Goal: Information Seeking & Learning: Learn about a topic

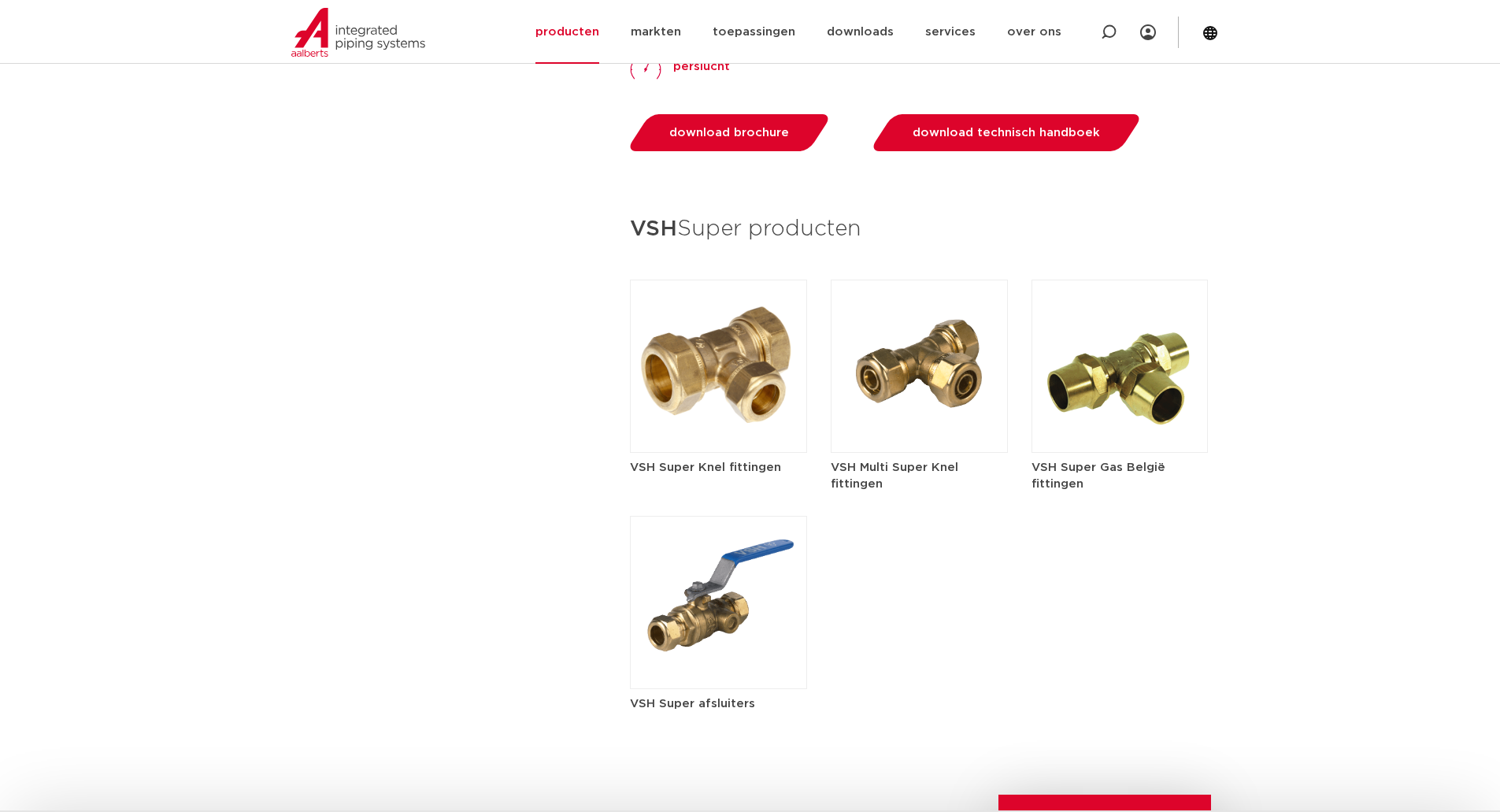
scroll to position [2126, 0]
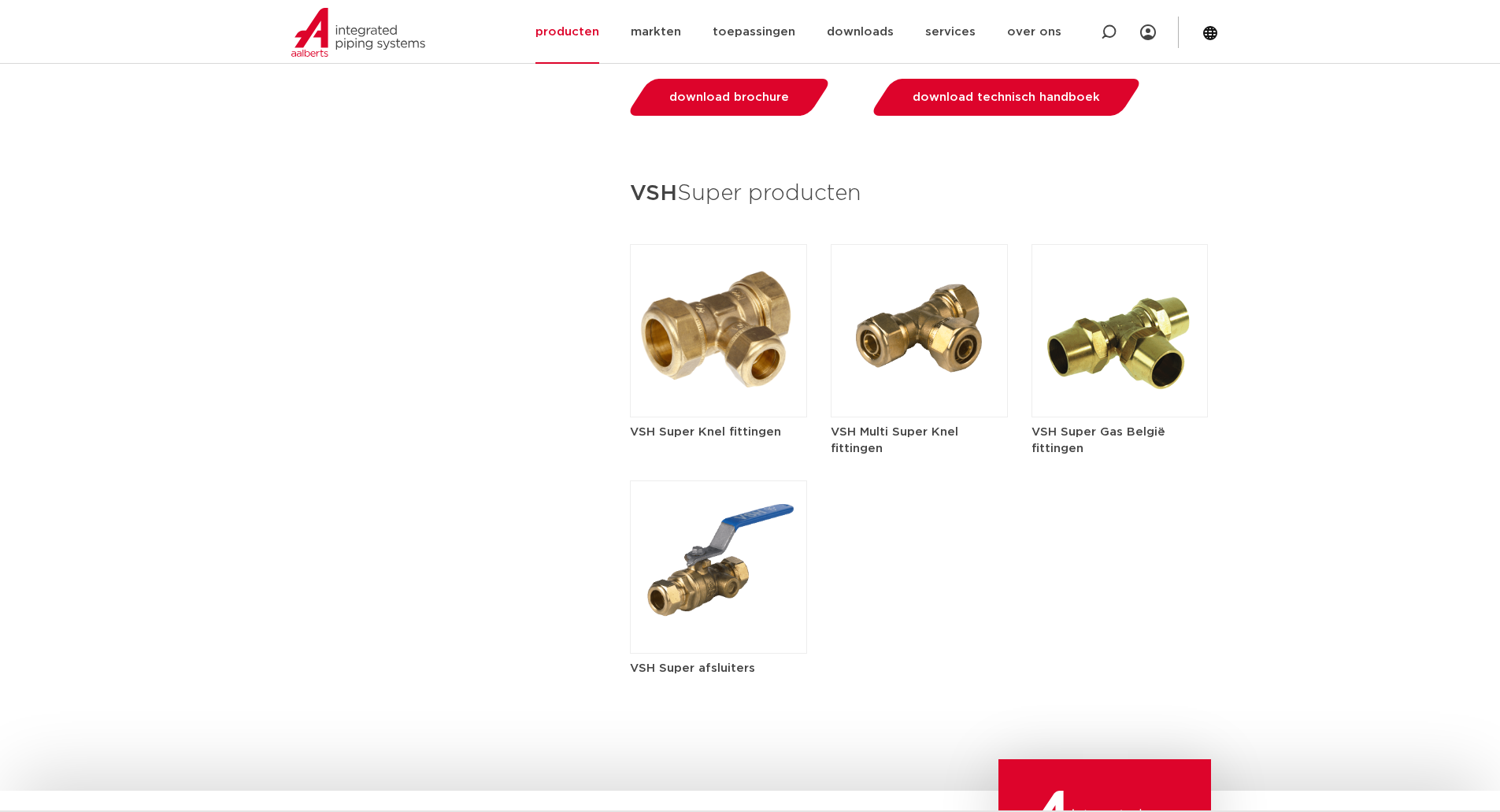
click at [715, 351] on img at bounding box center [718, 331] width 177 height 173
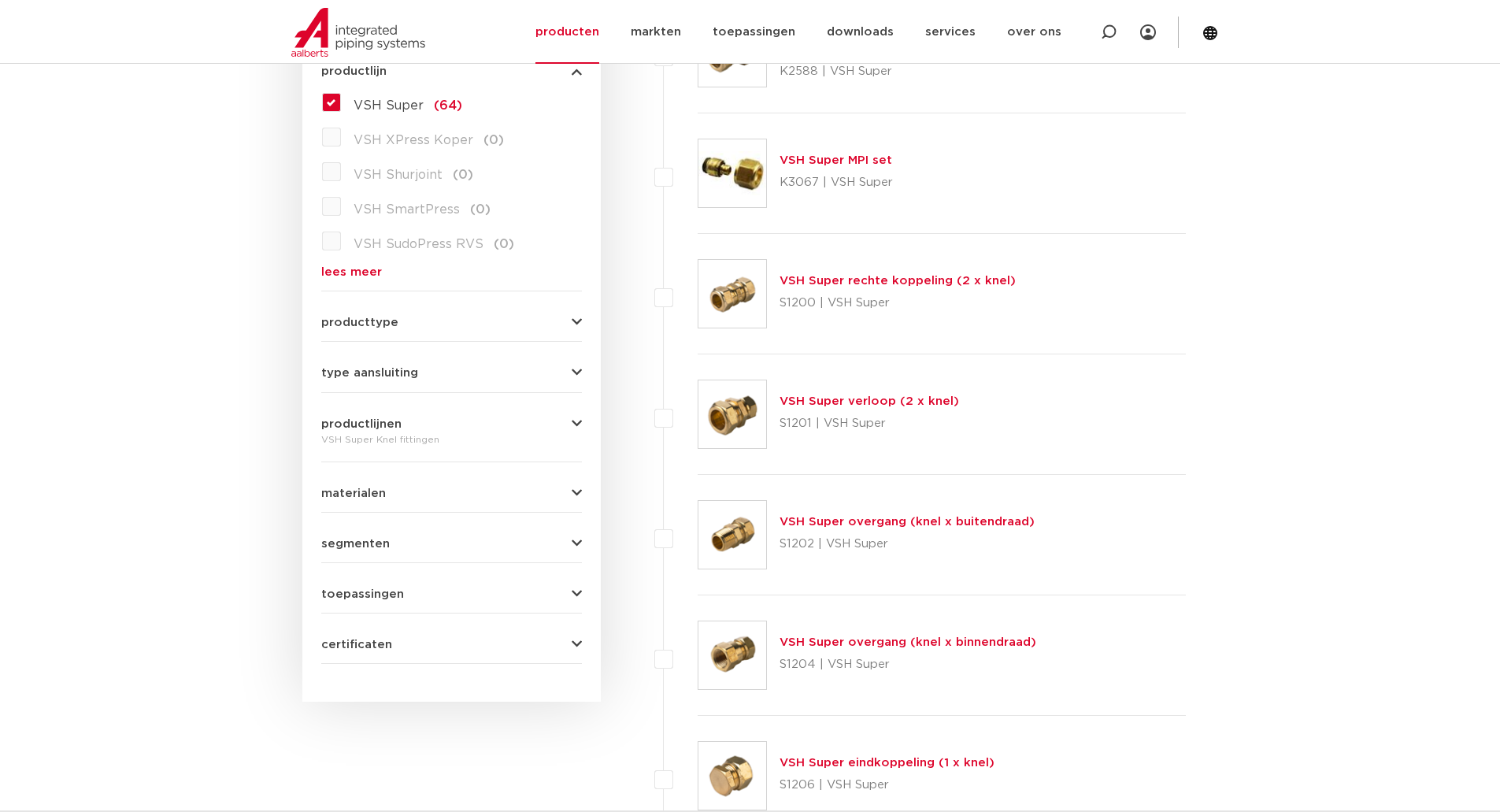
scroll to position [472, 0]
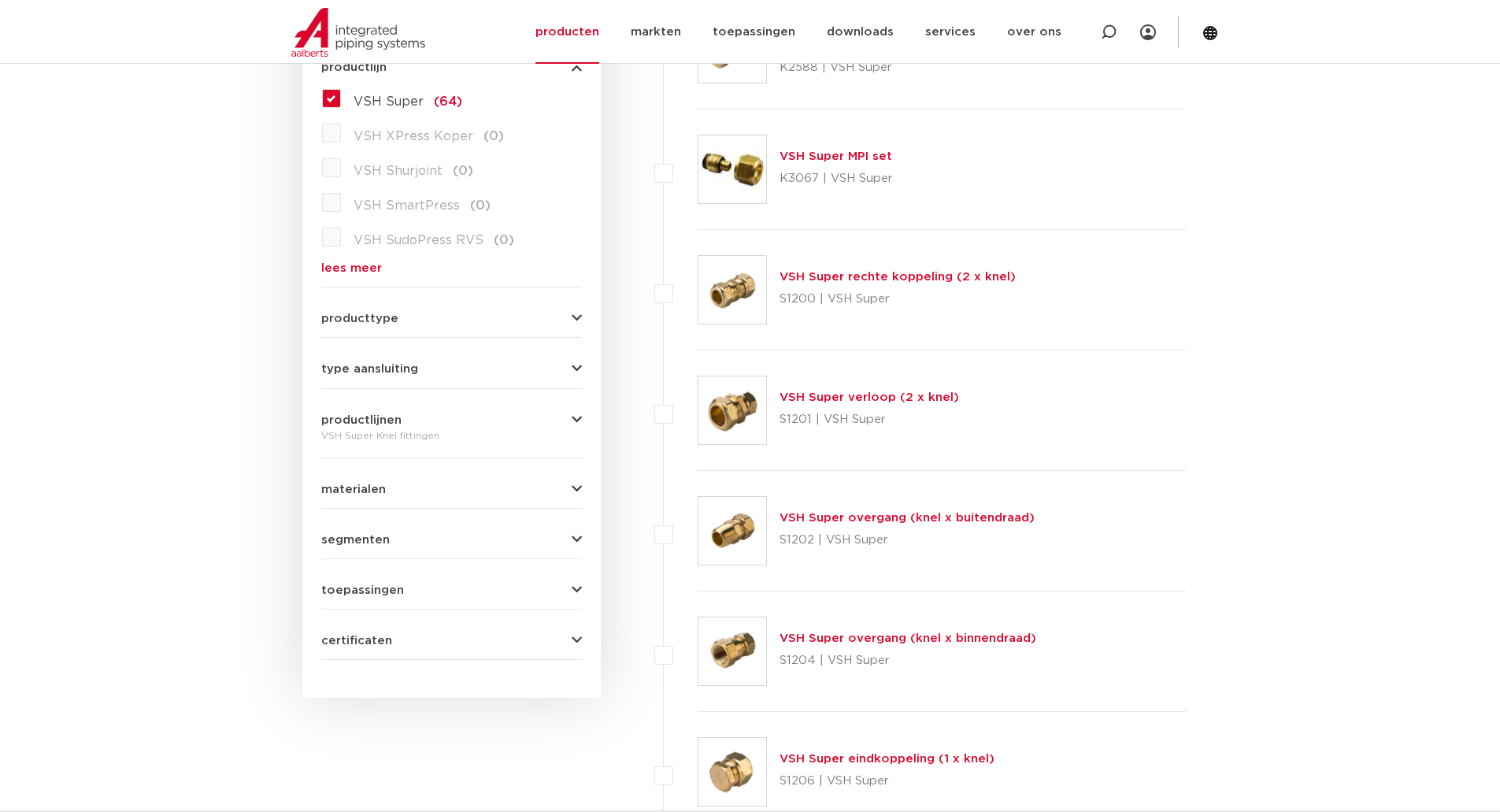
click at [555, 359] on div "type aansluiting buiseind (4) Rp - binnendraad cilindrisch (BSPT) (3) R - buite…" at bounding box center [451, 362] width 260 height 24
click at [572, 366] on icon "button" at bounding box center [576, 368] width 10 height 12
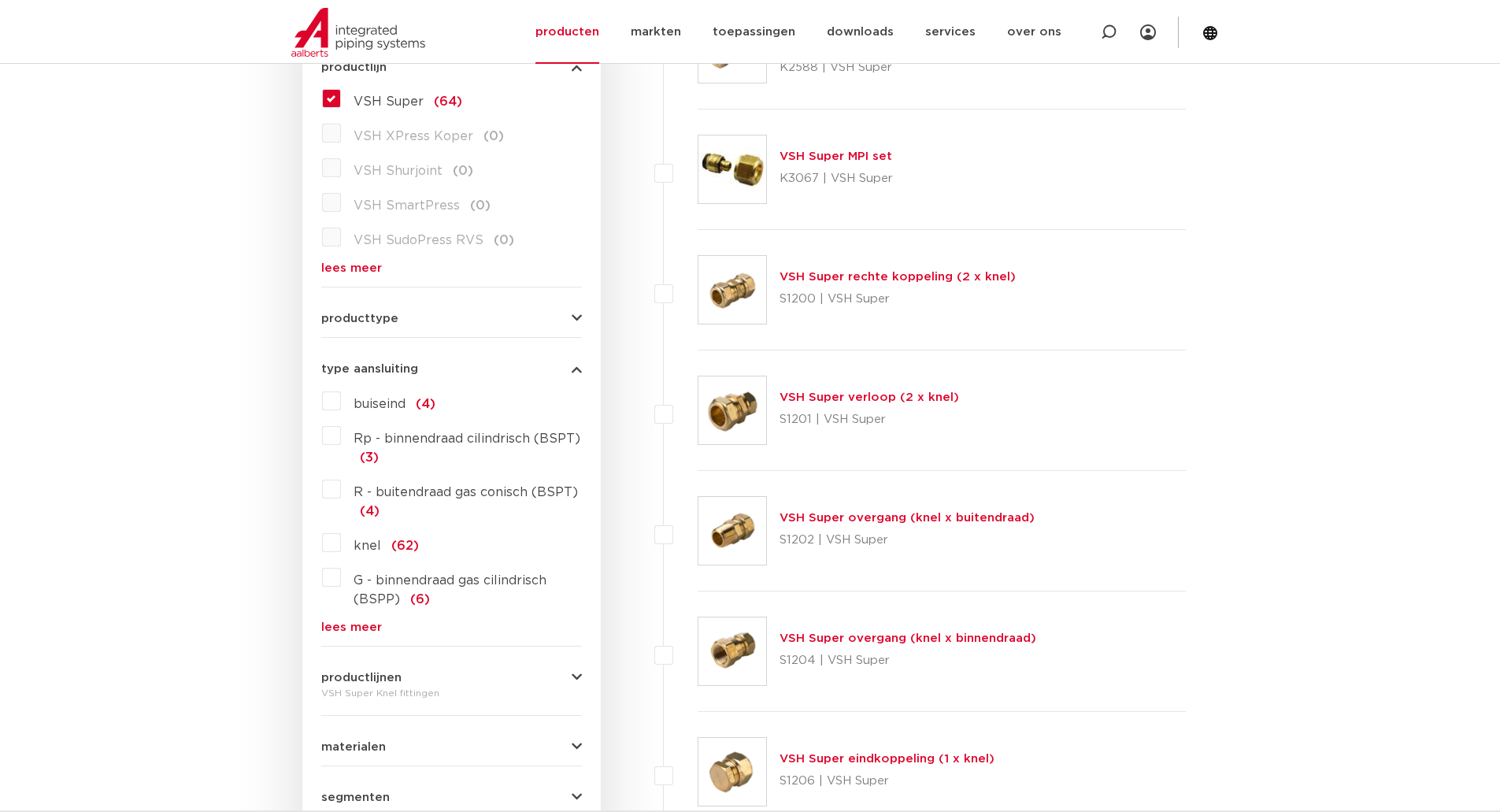
click at [571, 366] on button "type aansluiting" at bounding box center [451, 368] width 260 height 12
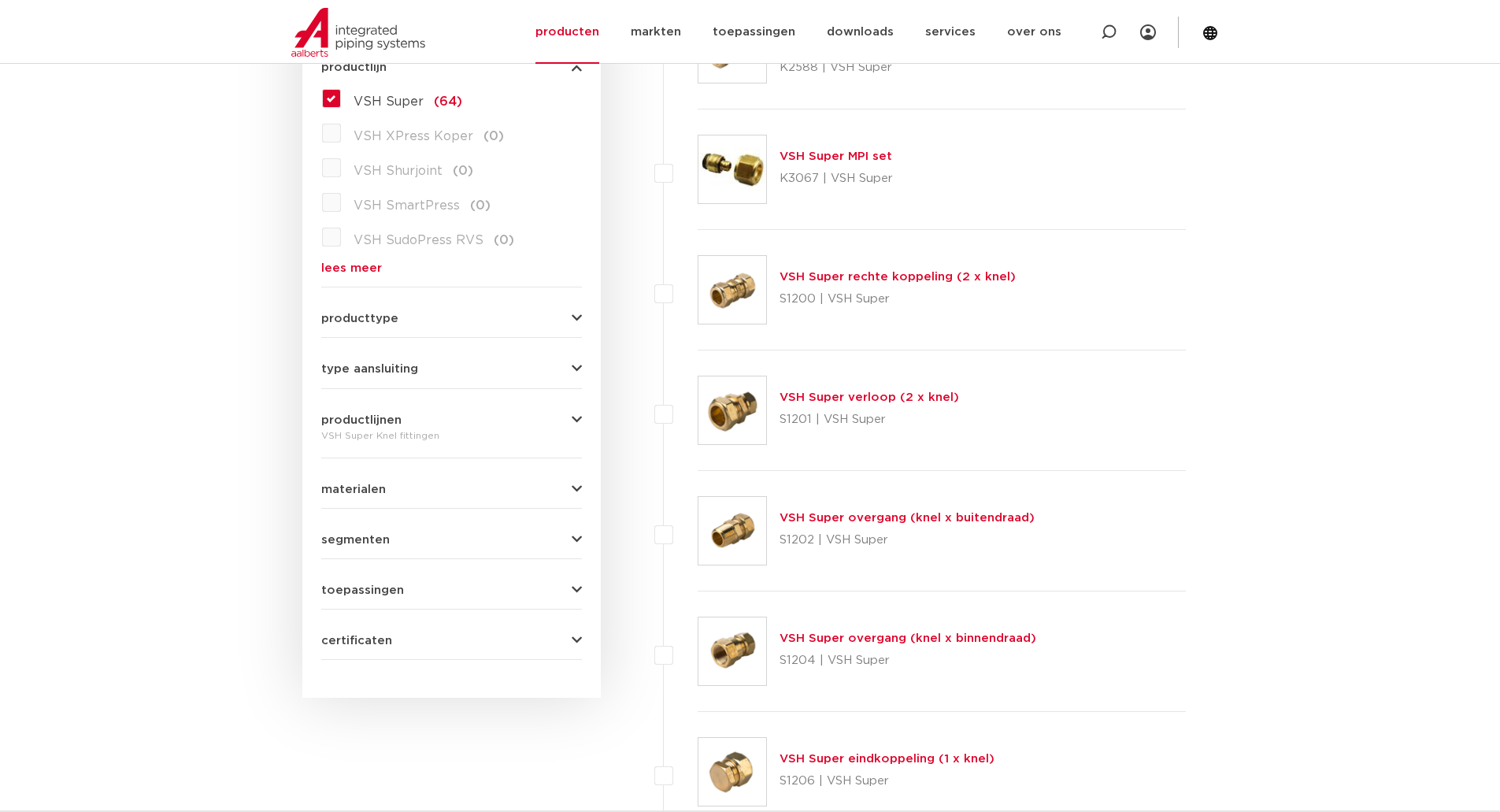
click at [885, 519] on link "VSH Super overgang (knel x buitendraad)" at bounding box center [907, 517] width 255 height 12
click at [885, 518] on link "VSH Super overgang (knel x buitendraad)" at bounding box center [907, 517] width 255 height 12
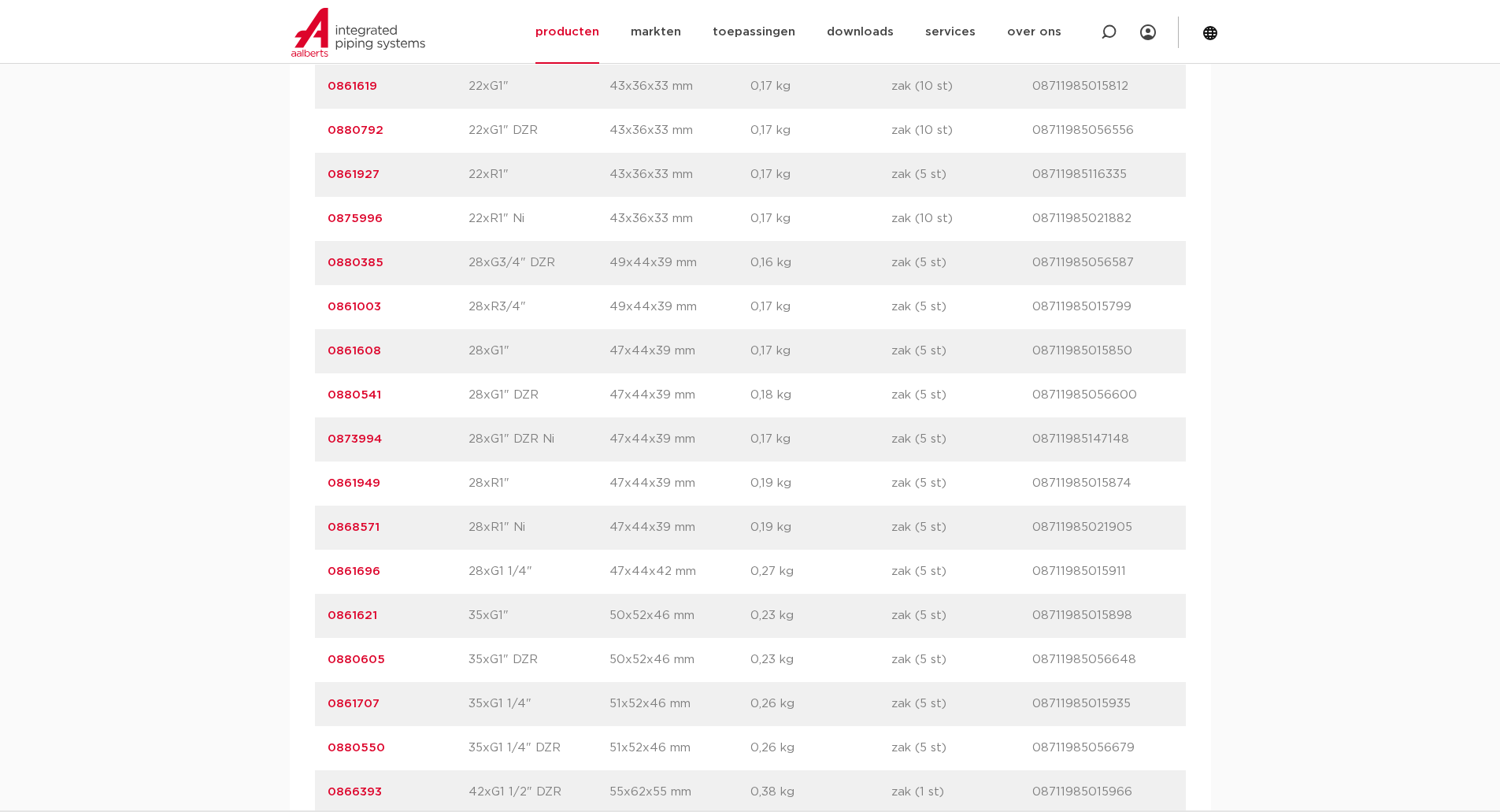
scroll to position [3543, 0]
